Goal: Task Accomplishment & Management: Manage account settings

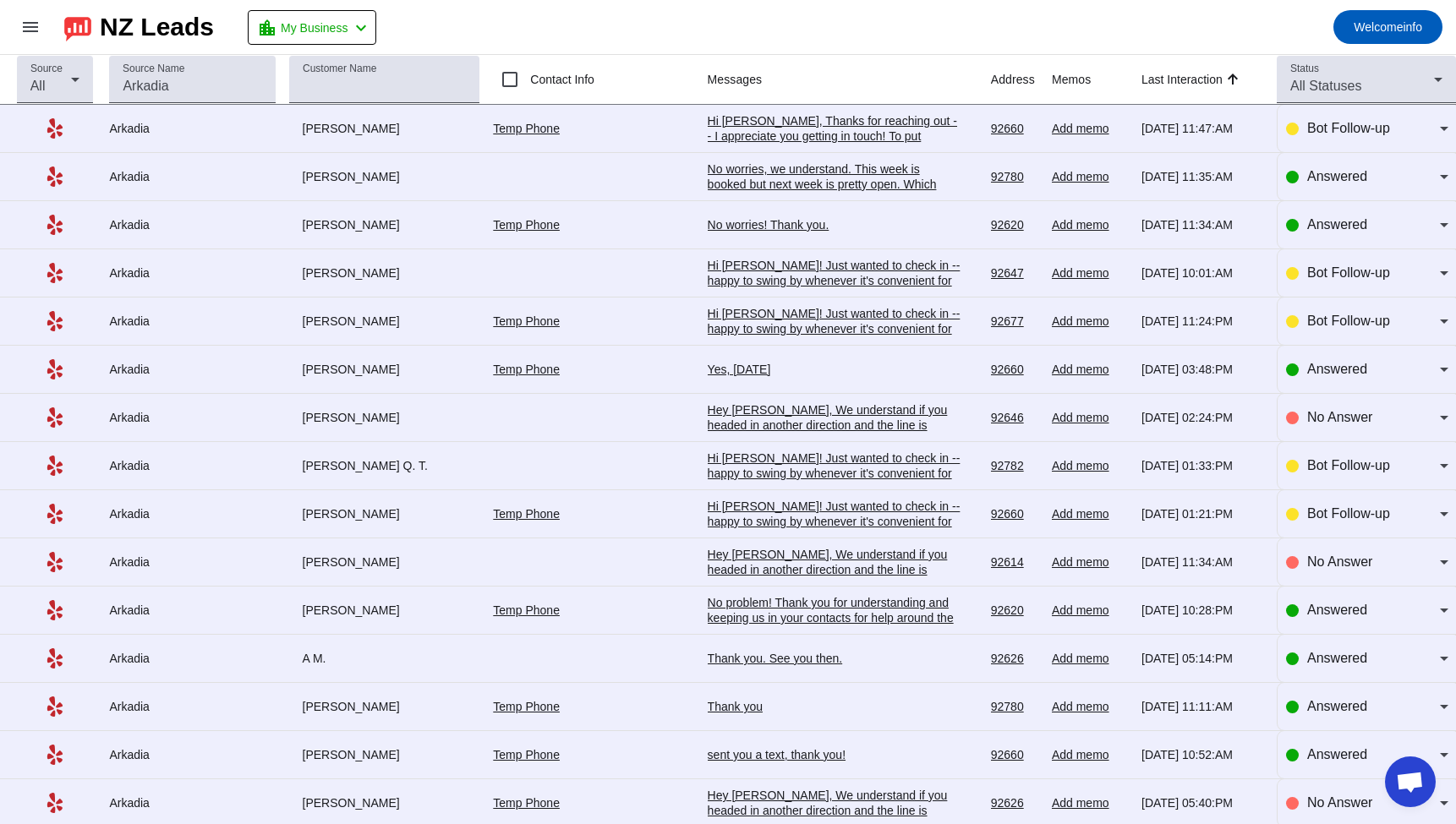
click at [112, 35] on div "NZ Leads" at bounding box center [157, 27] width 114 height 23
click at [141, 95] on input "Source Name" at bounding box center [192, 86] width 139 height 21
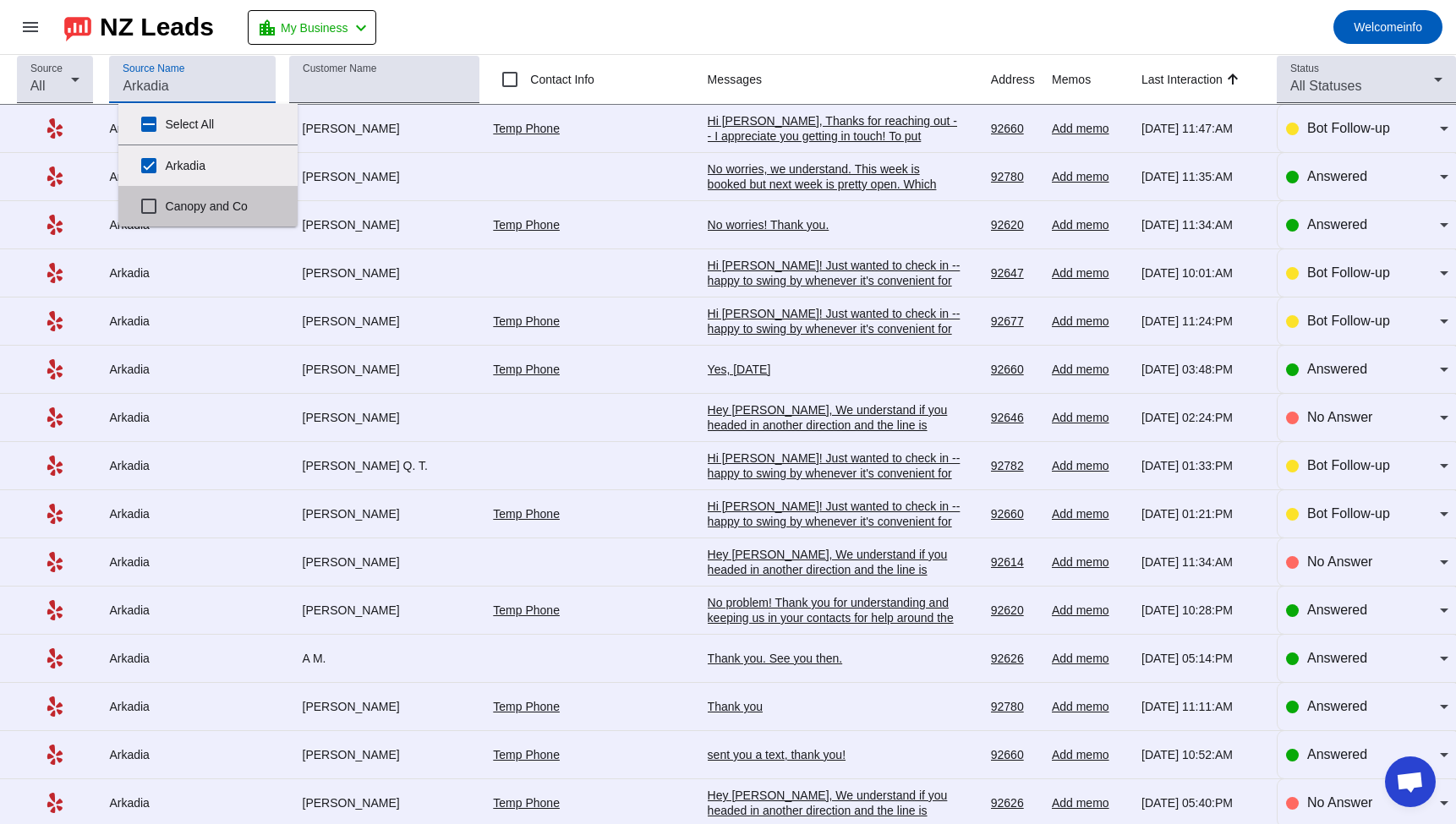
click at [198, 215] on label "Canopy and Co" at bounding box center [225, 206] width 119 height 37
click at [166, 215] on input "Canopy and Co" at bounding box center [149, 206] width 34 height 34
checkbox input "true"
click at [198, 214] on label "Canopy and Co" at bounding box center [225, 206] width 119 height 37
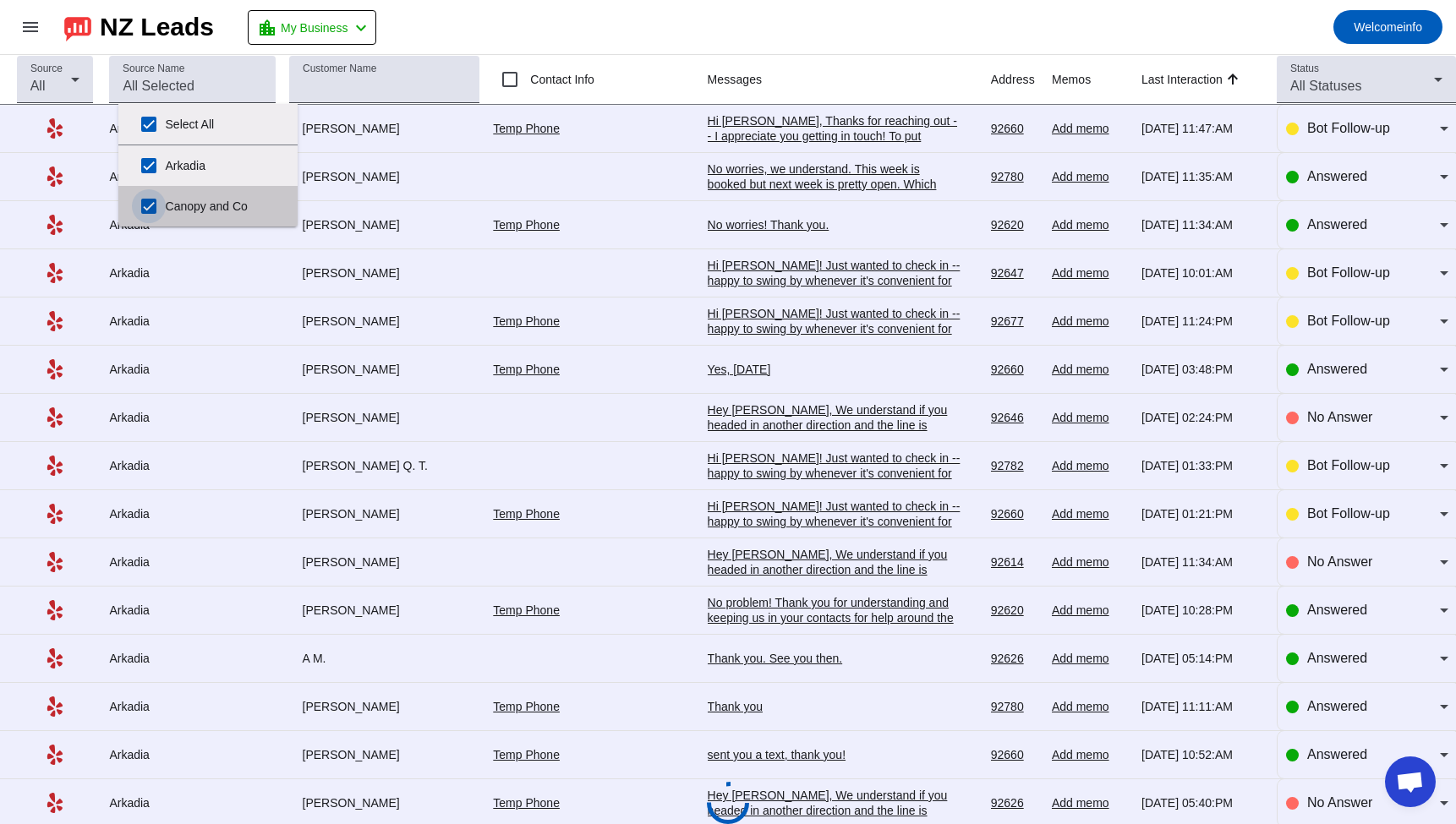
click at [166, 214] on input "Canopy and Co" at bounding box center [149, 206] width 34 height 34
checkbox input "false"
click at [796, 32] on mat-toolbar-row "menu NZ Leads location_city My Business chevron_left Welcome info" at bounding box center [728, 27] width 1456 height 54
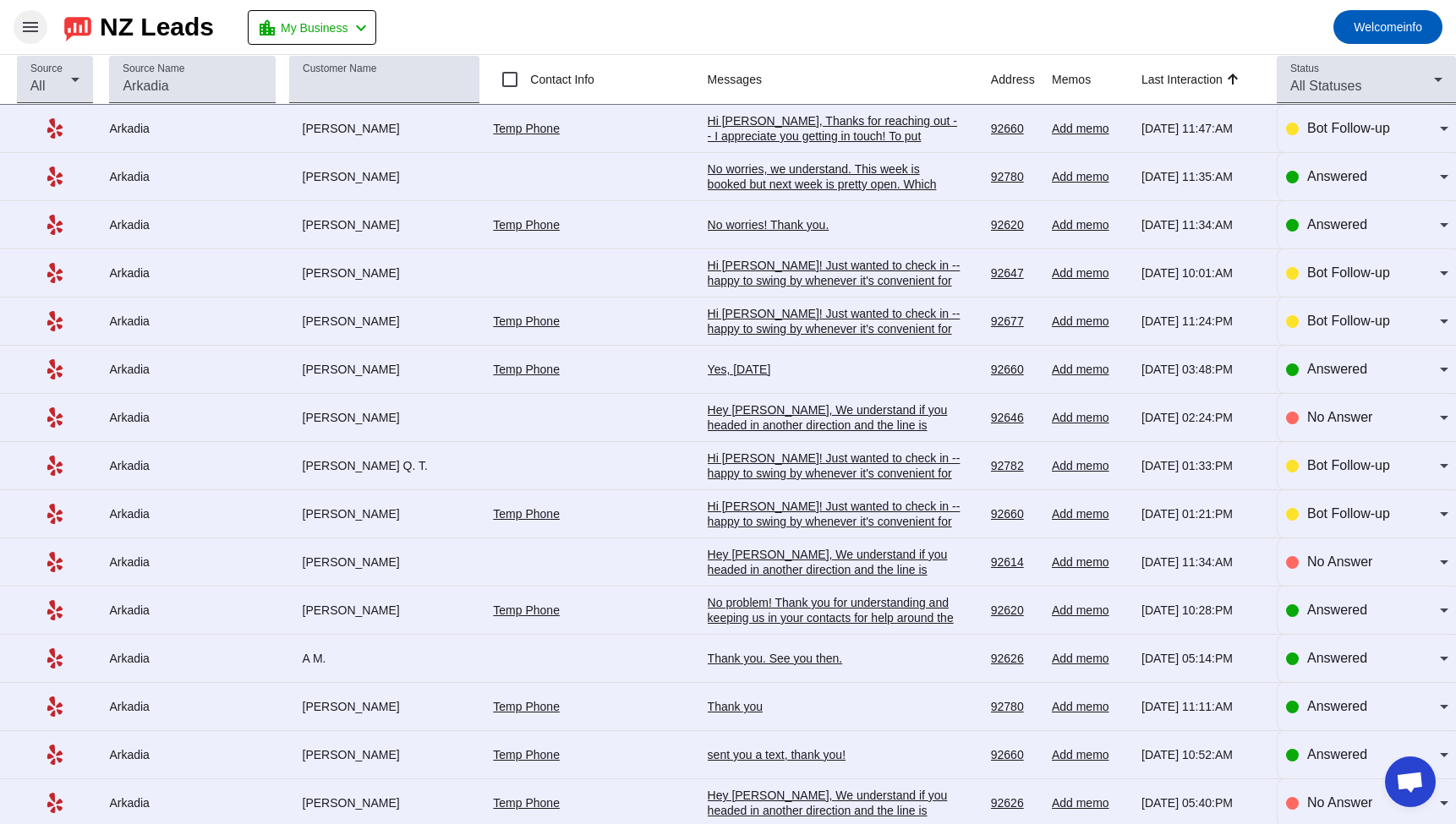
click at [37, 31] on mat-icon "menu" at bounding box center [31, 27] width 21 height 21
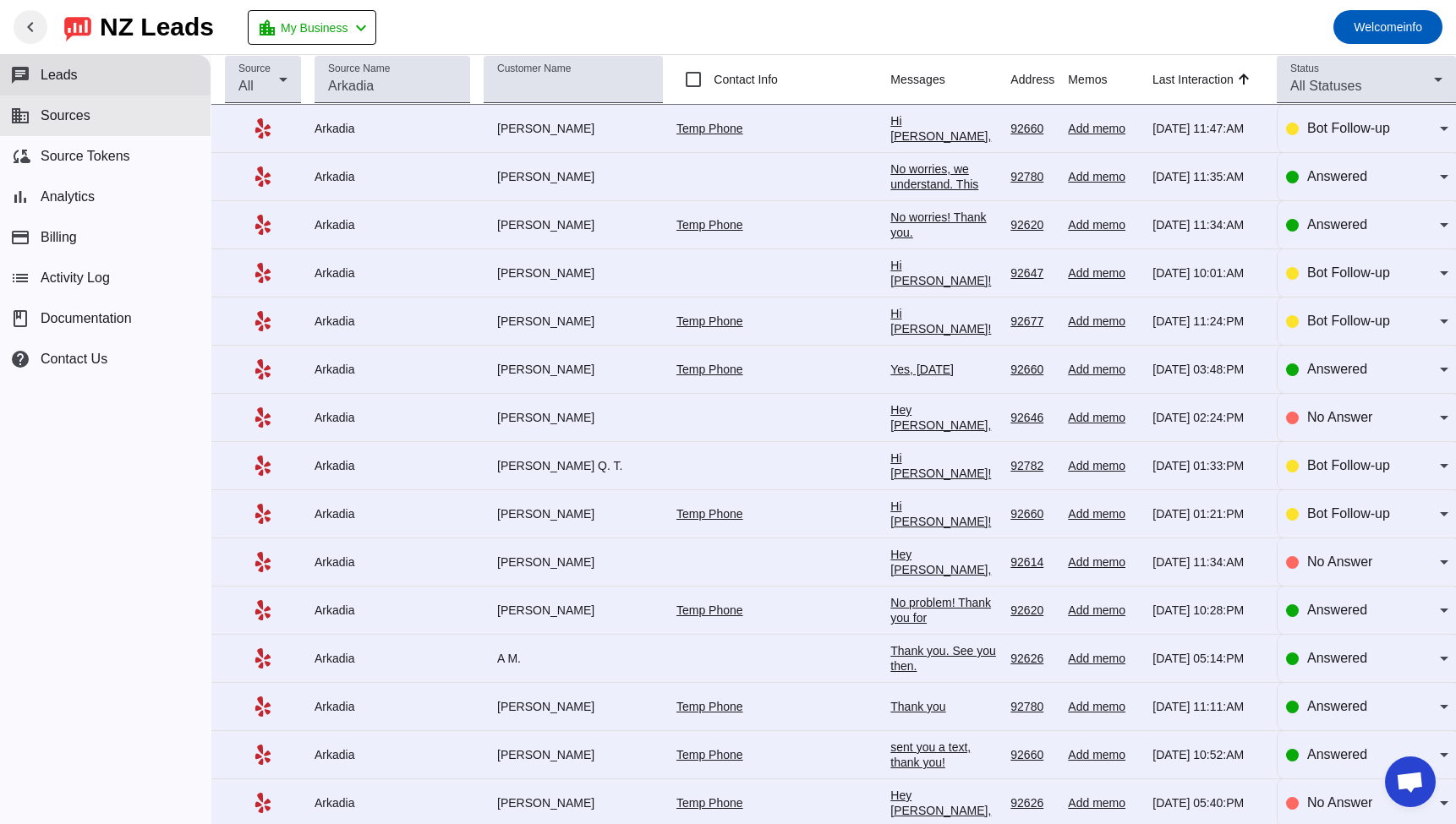
click at [93, 130] on button "business Sources" at bounding box center [105, 115] width 211 height 40
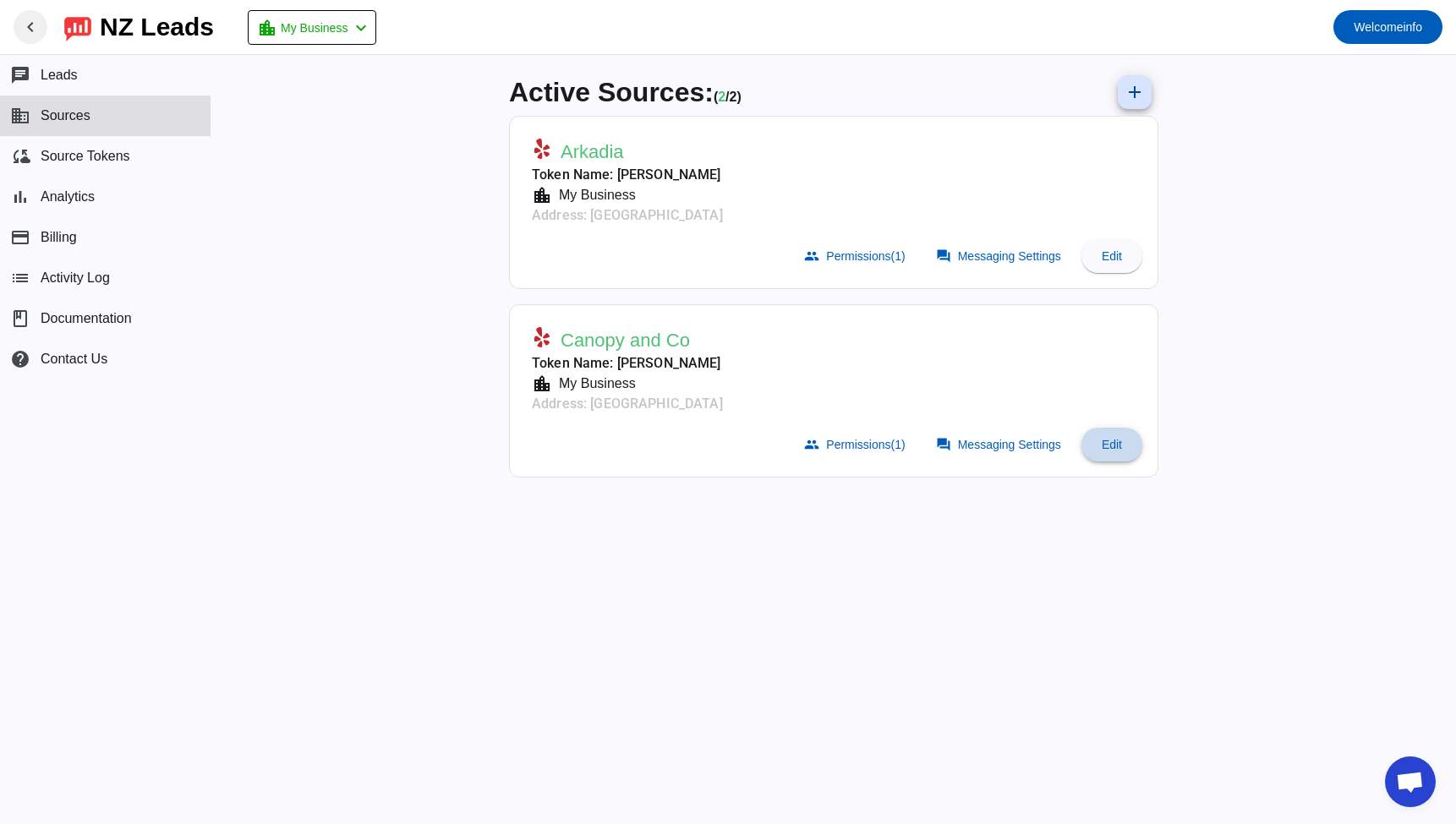
click at [1142, 448] on span at bounding box center [1112, 444] width 61 height 40
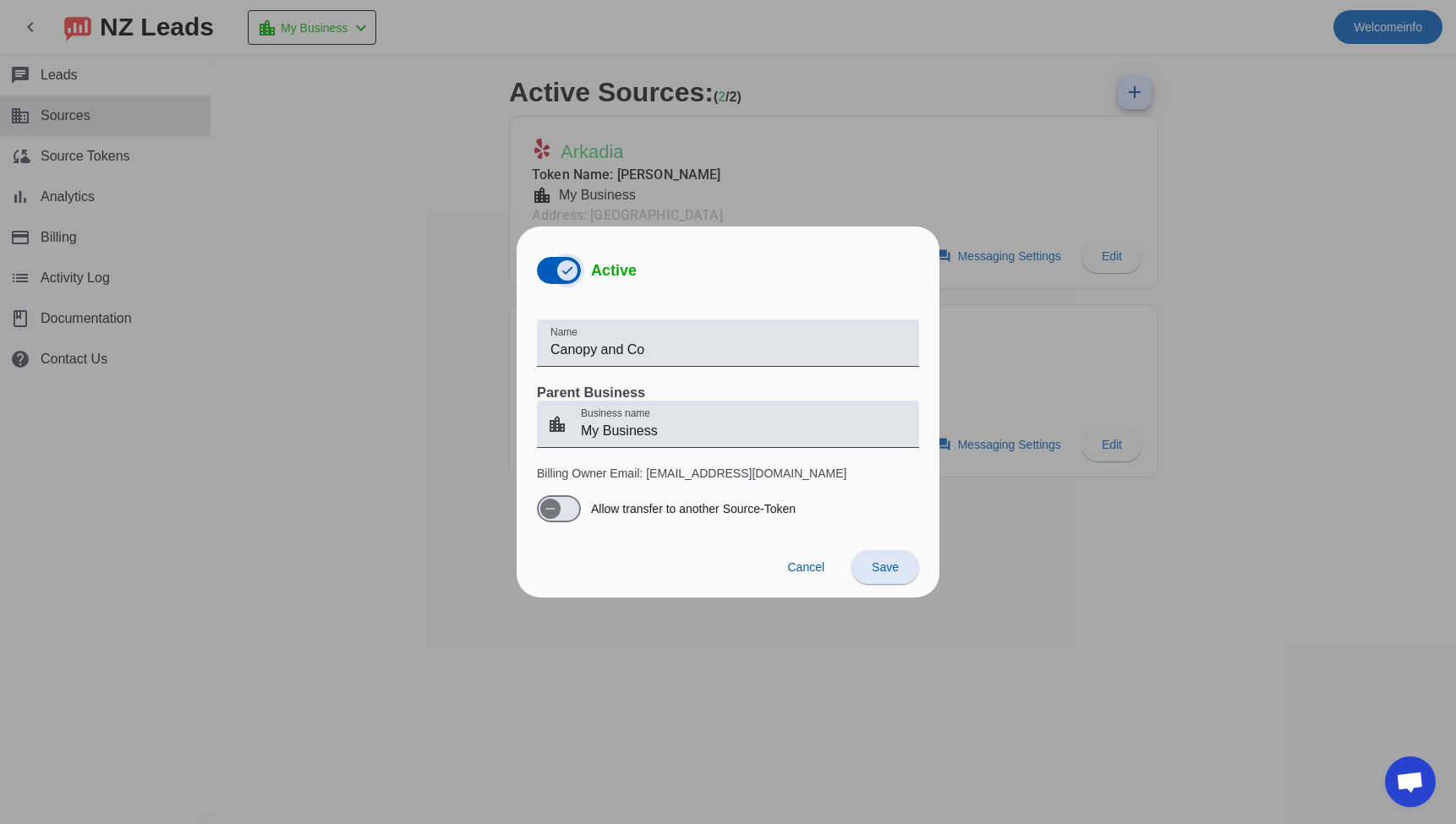
click at [571, 271] on icon "button" at bounding box center [567, 270] width 13 height 13
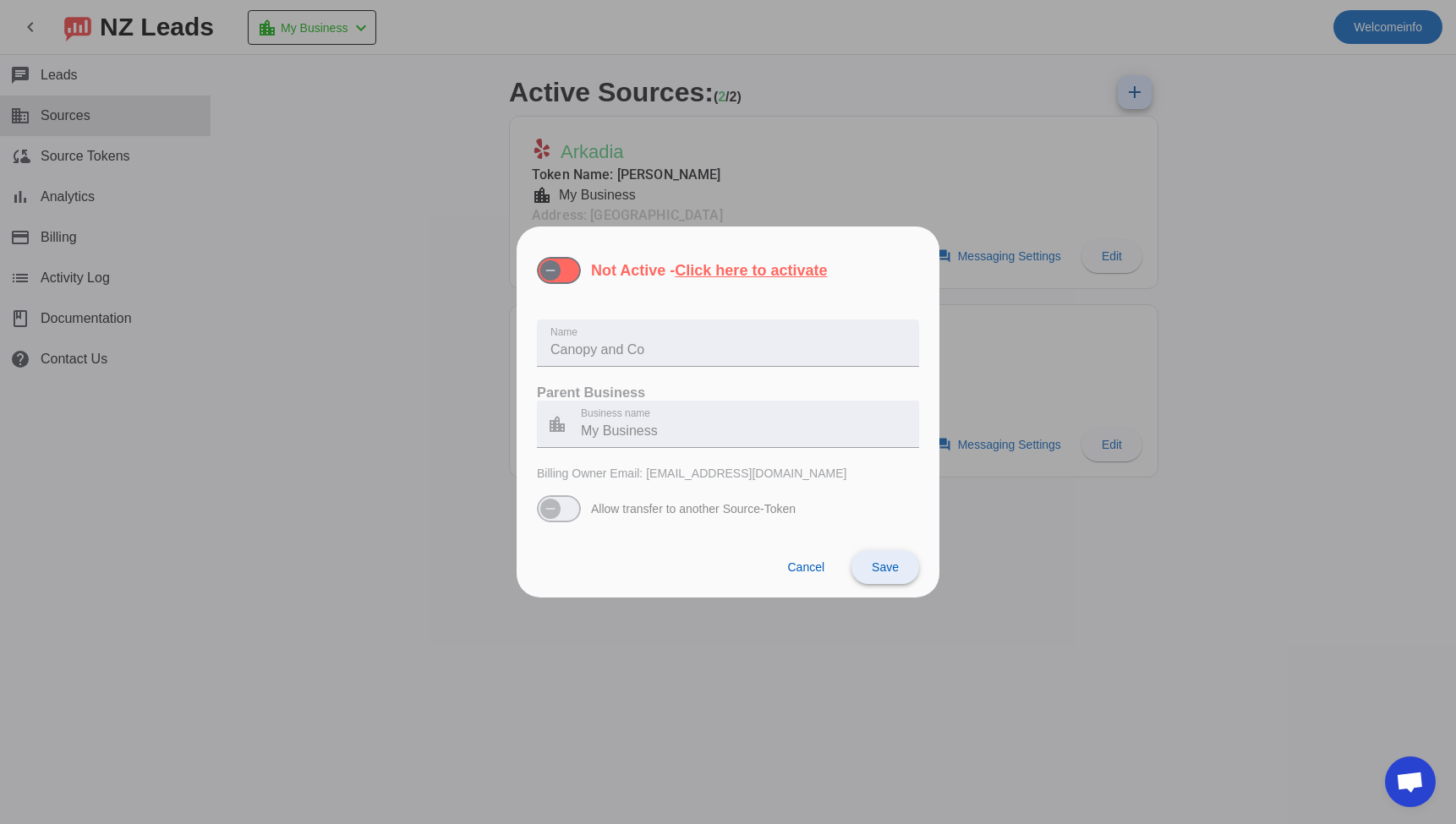
click at [876, 575] on span at bounding box center [885, 567] width 67 height 40
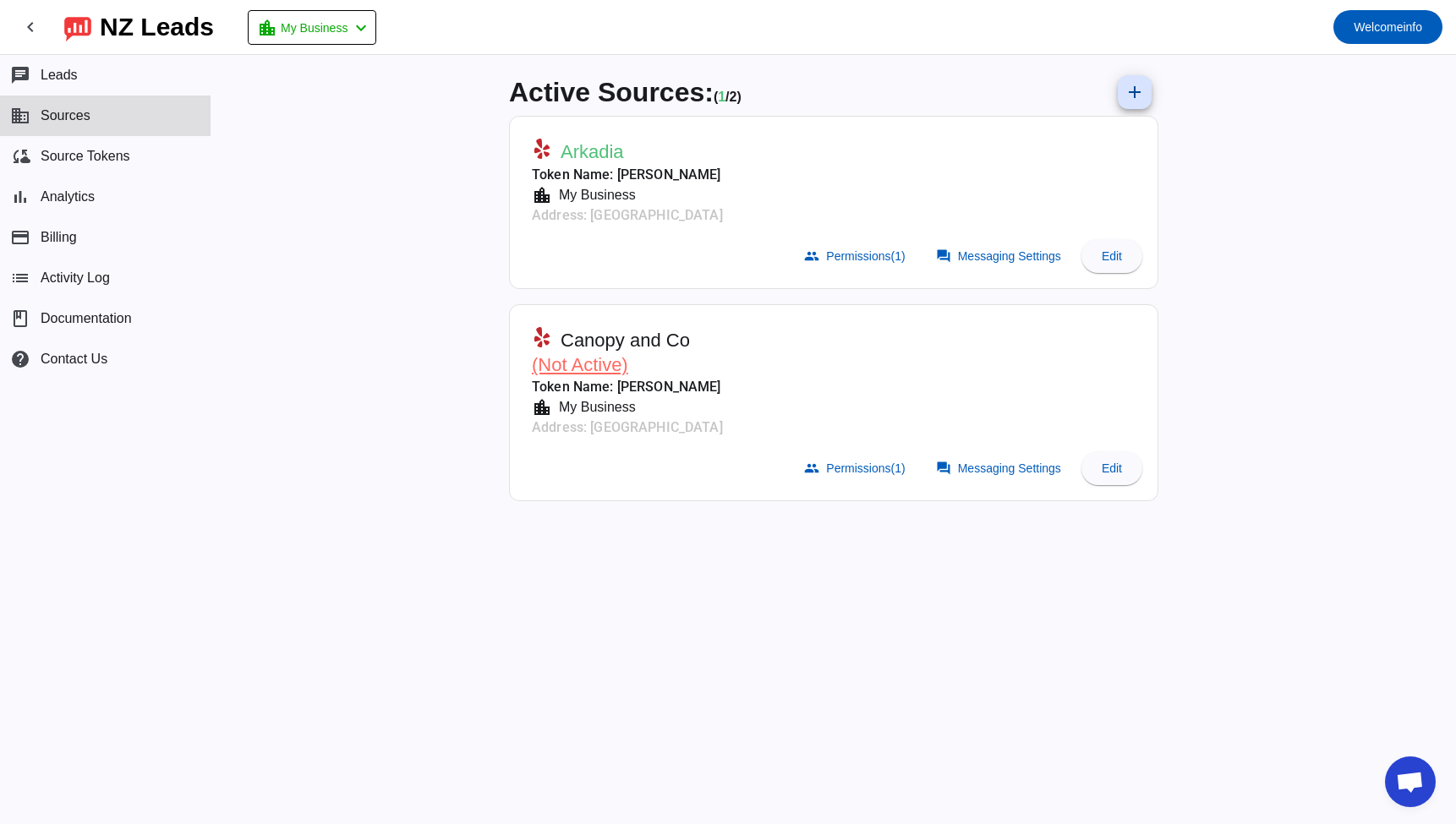
click at [1258, 246] on div "Active Sources: ( 1 / 2) add Arkadia Token Name: [PERSON_NAME] location_city My…" at bounding box center [833, 439] width 1245 height 769
